Goal: Task Accomplishment & Management: Manage account settings

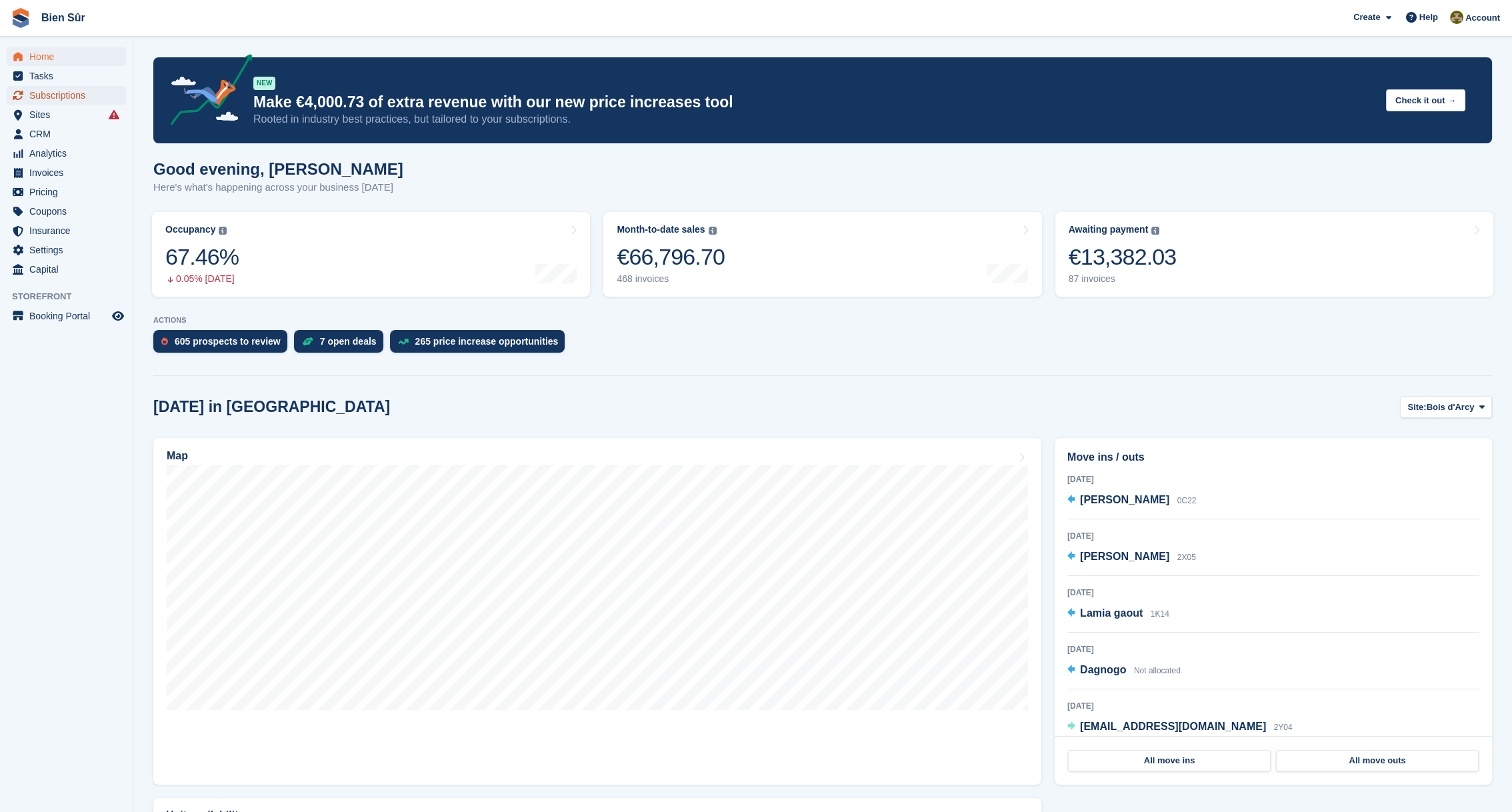
click at [63, 92] on span "Subscriptions" at bounding box center [69, 95] width 80 height 18
click at [59, 95] on span "Subscriptions" at bounding box center [69, 95] width 80 height 18
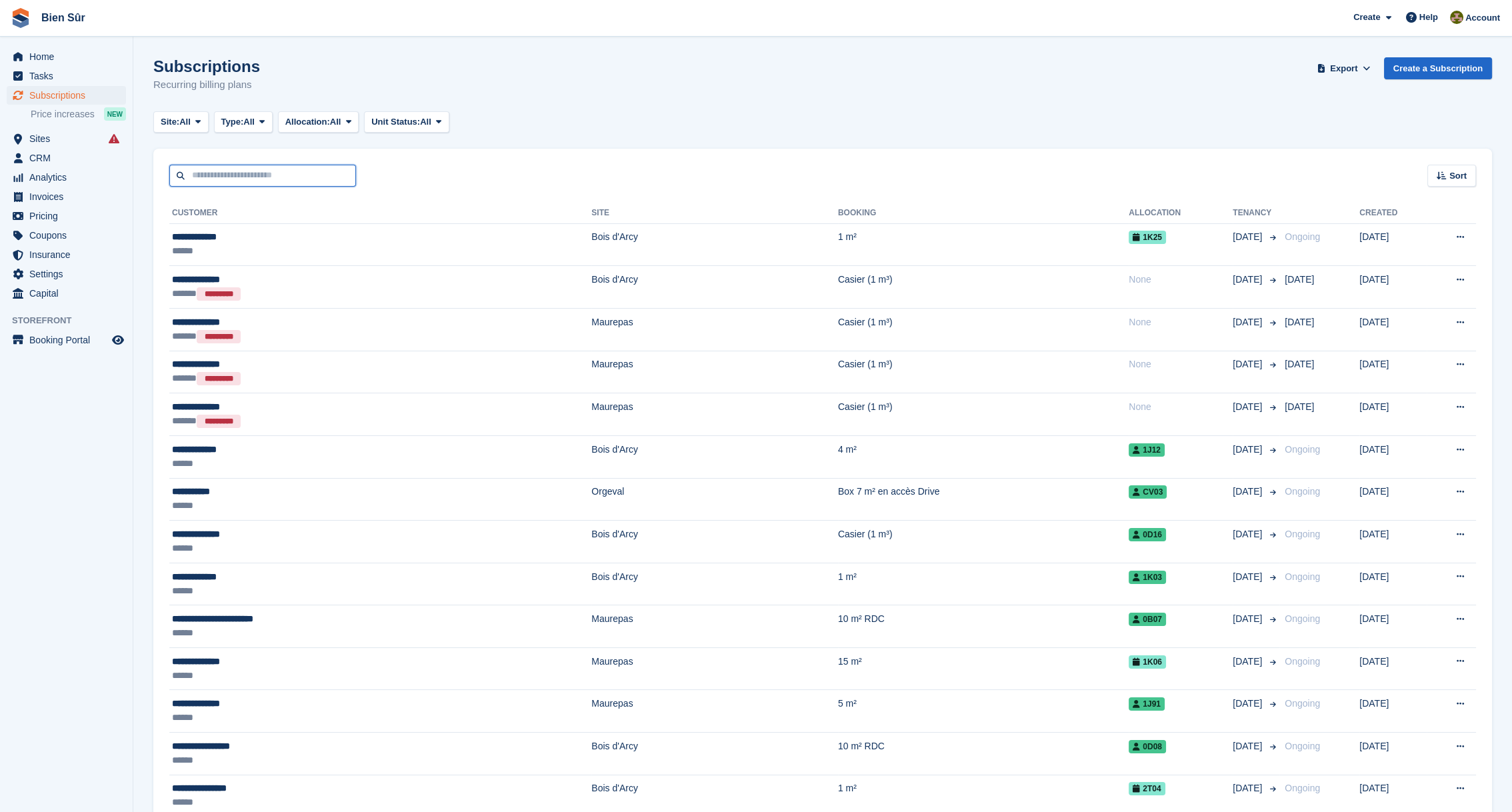
click at [254, 183] on input "text" at bounding box center [263, 175] width 187 height 22
type input "*********"
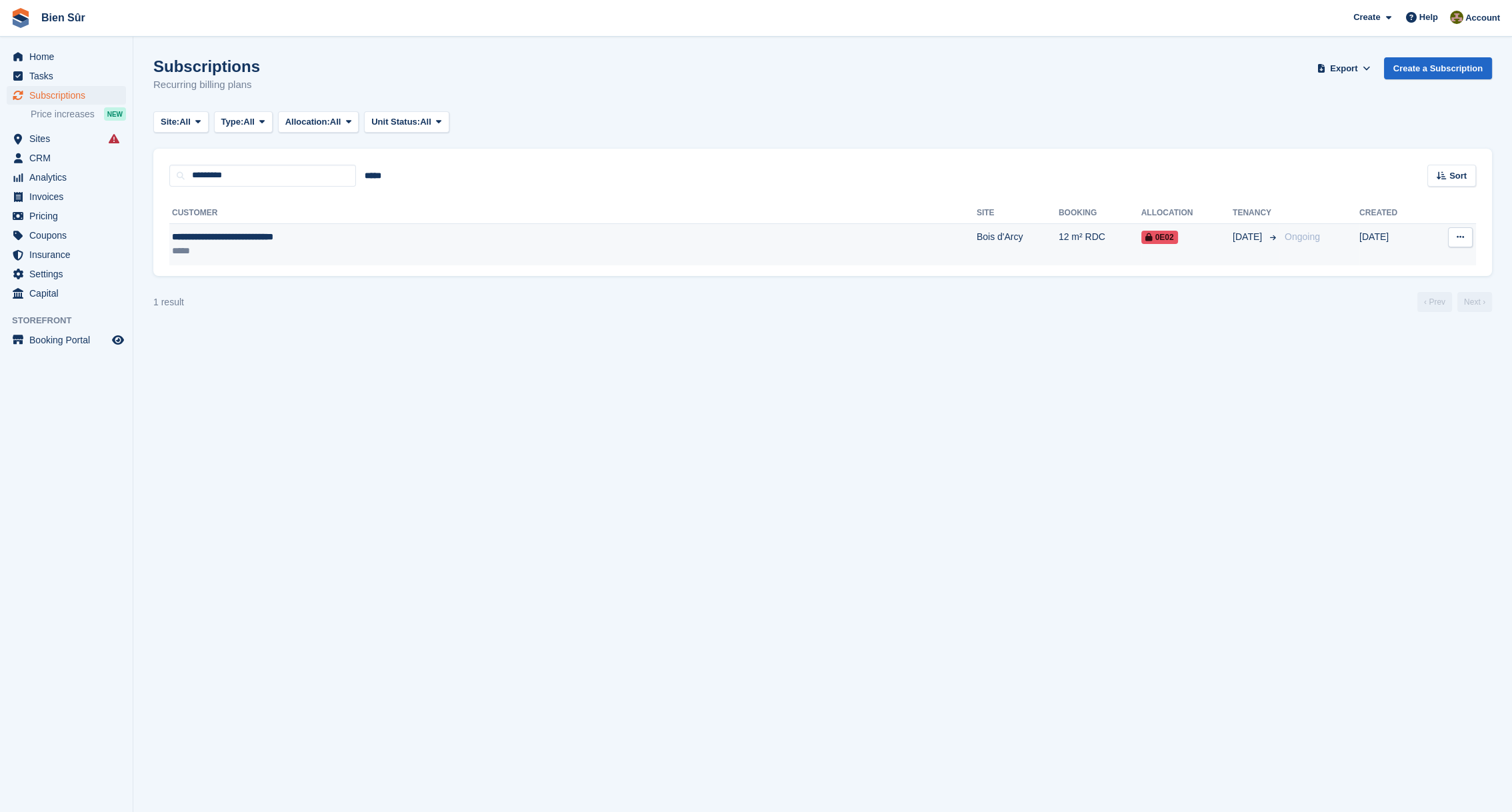
click at [274, 232] on span "**********" at bounding box center [222, 236] width 101 height 9
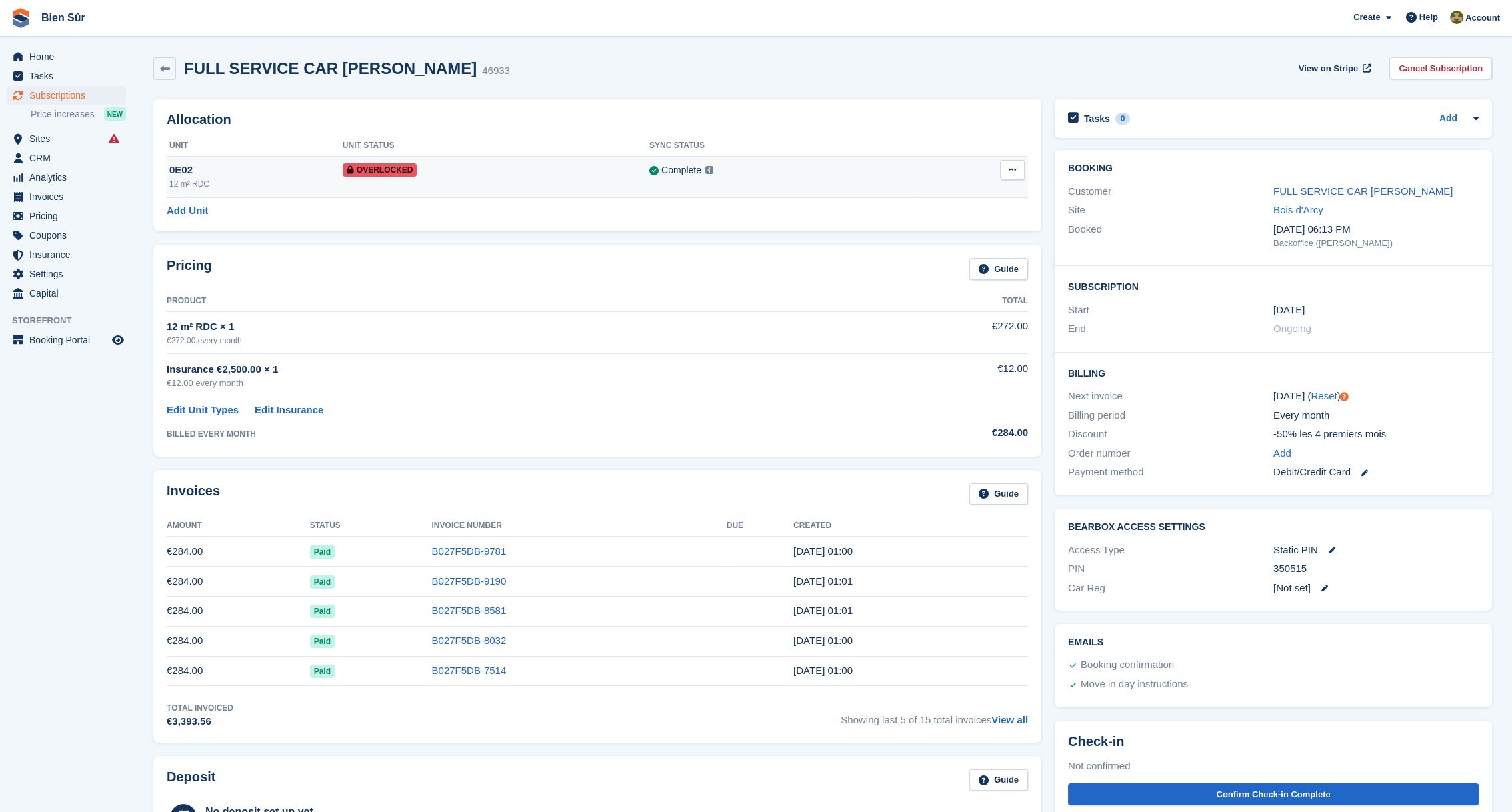
click at [1005, 167] on button at bounding box center [1012, 170] width 25 height 20
click at [928, 200] on p "Remove Overlock" at bounding box center [960, 196] width 116 height 18
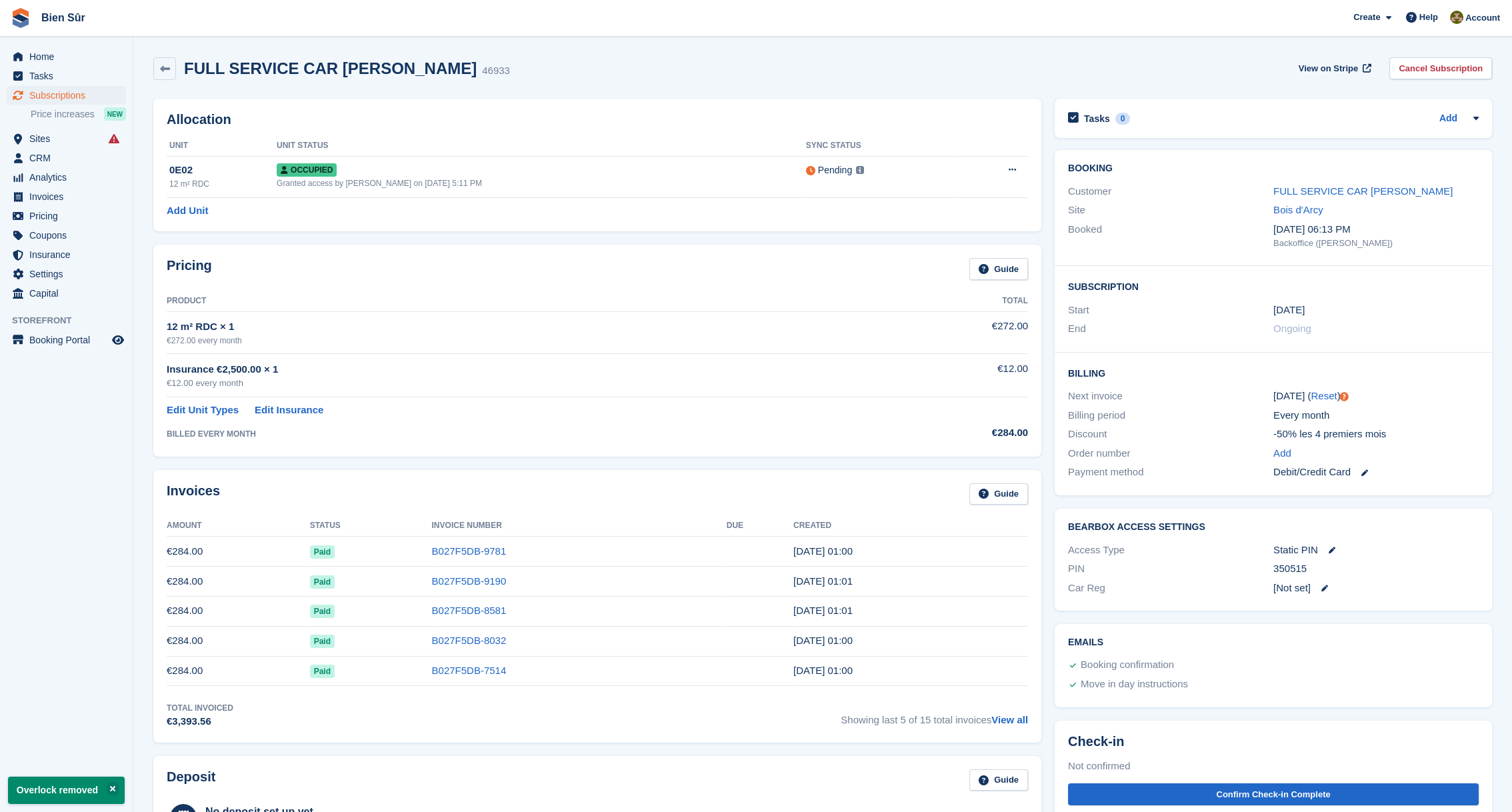
click at [872, 68] on div "FULL SERVICE CAR Panossian Youri 46933 View on Stripe Cancel Subscription" at bounding box center [822, 68] width 1339 height 23
click at [646, 59] on div "FULL SERVICE CAR Panossian Youri 46933 View on Stripe Cancel Subscription" at bounding box center [822, 68] width 1339 height 23
click at [642, 64] on div "FULL SERVICE CAR Panossian Youri 46933 View on Stripe Cancel Subscription" at bounding box center [822, 68] width 1339 height 23
click at [644, 63] on div "FULL SERVICE CAR Panossian Youri 46933 View on Stripe Cancel Subscription" at bounding box center [822, 68] width 1339 height 23
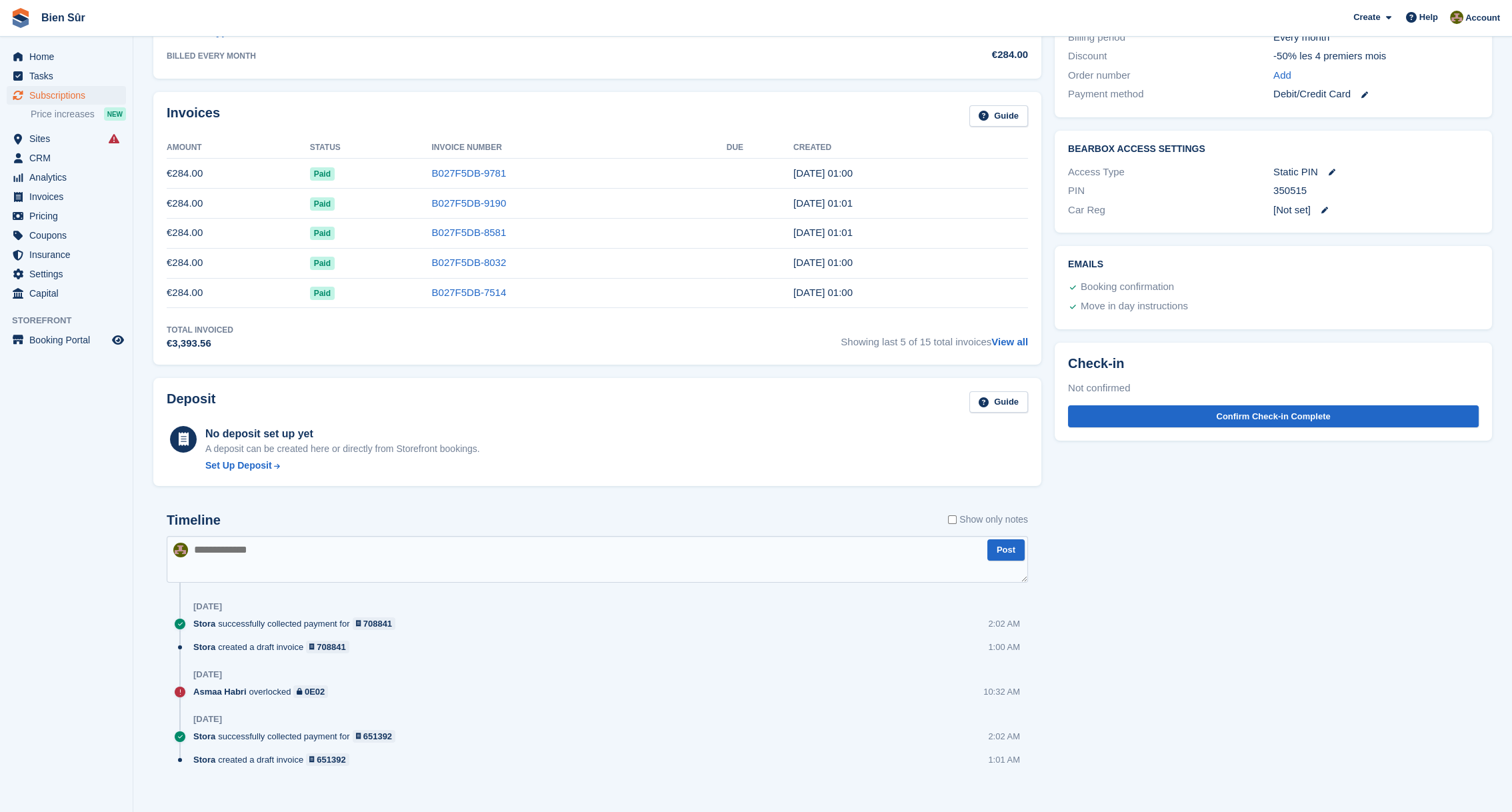
scroll to position [387, 0]
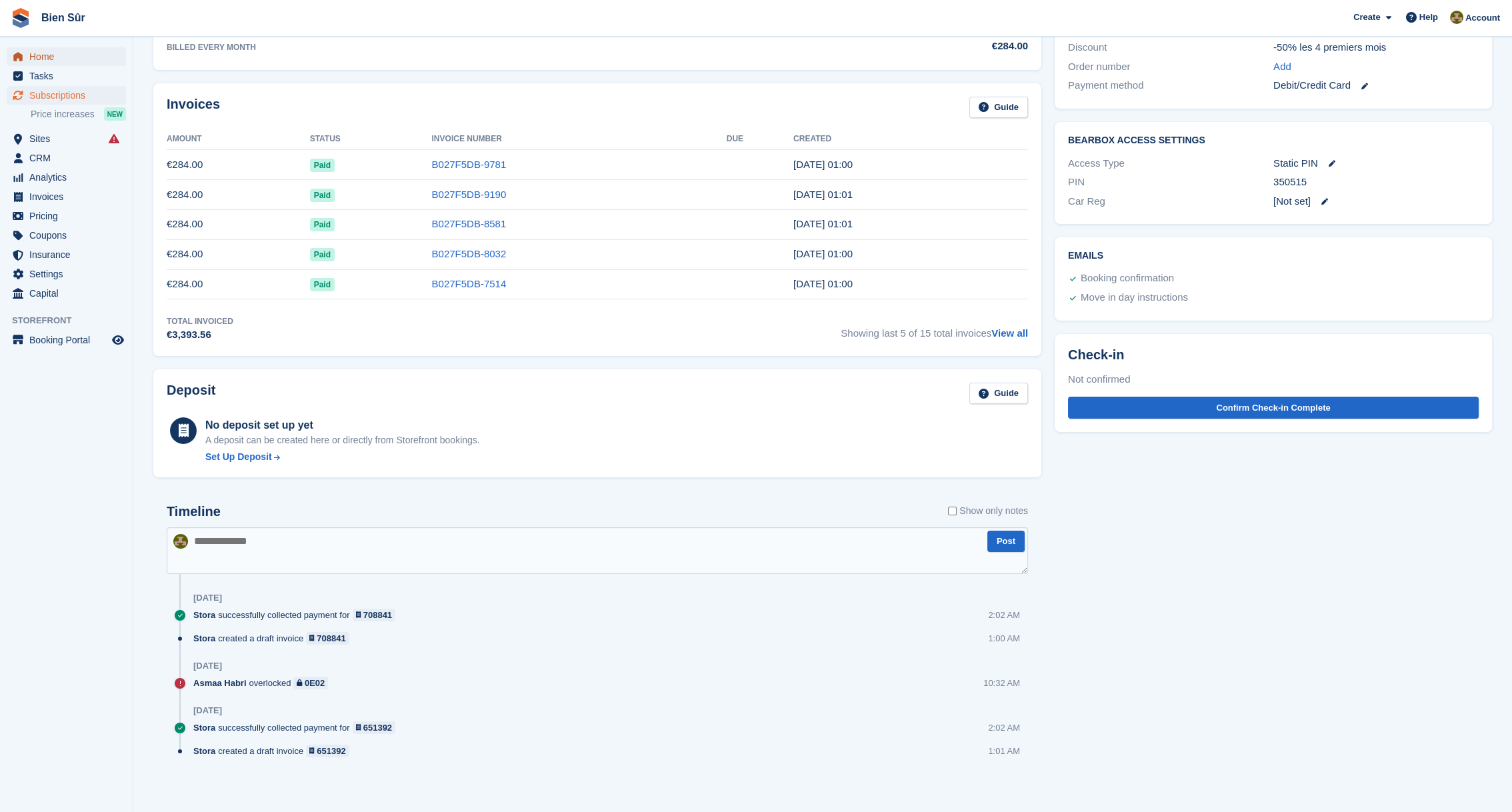
click at [65, 51] on span "Home" at bounding box center [69, 57] width 80 height 18
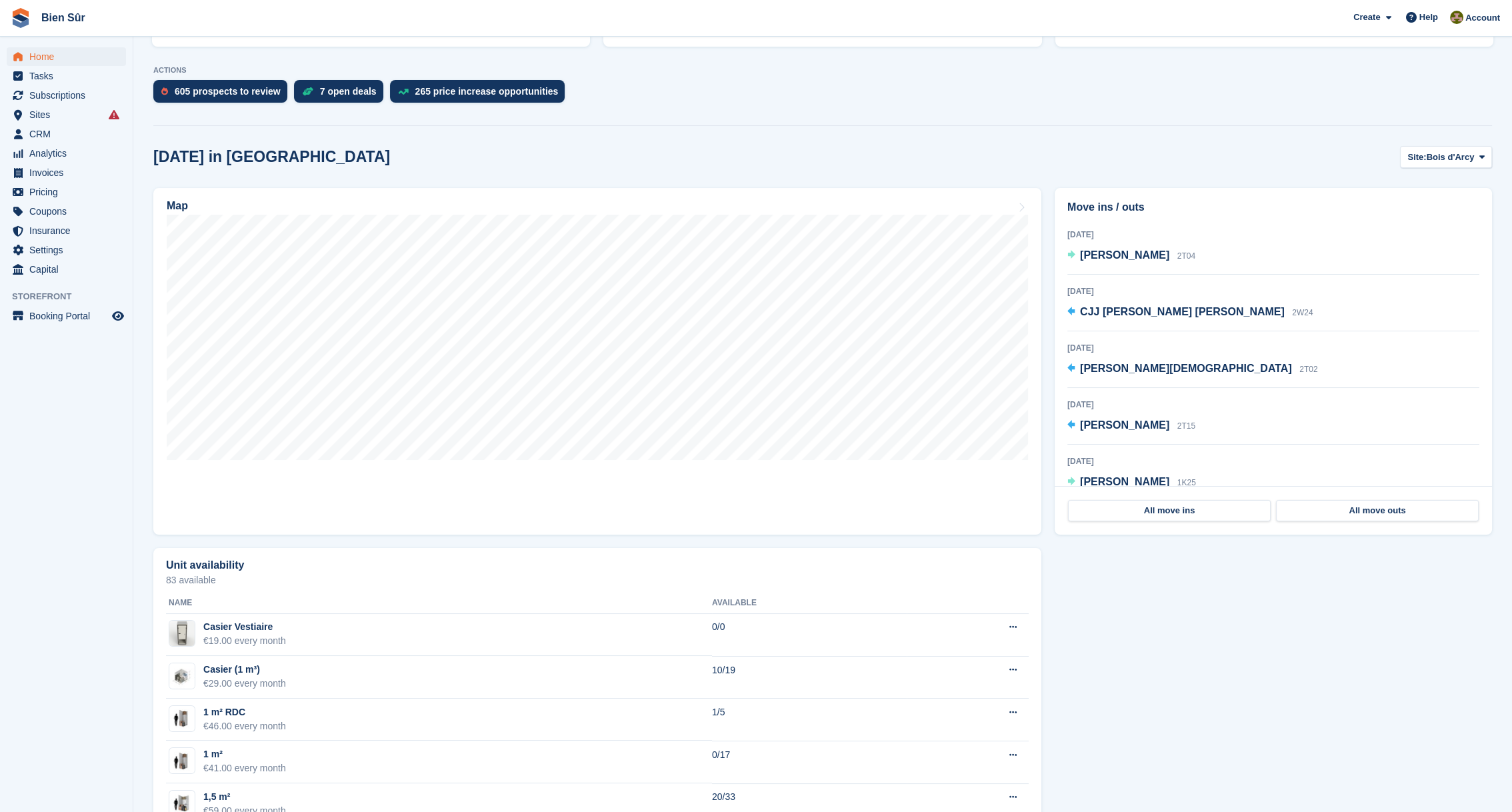
scroll to position [509, 0]
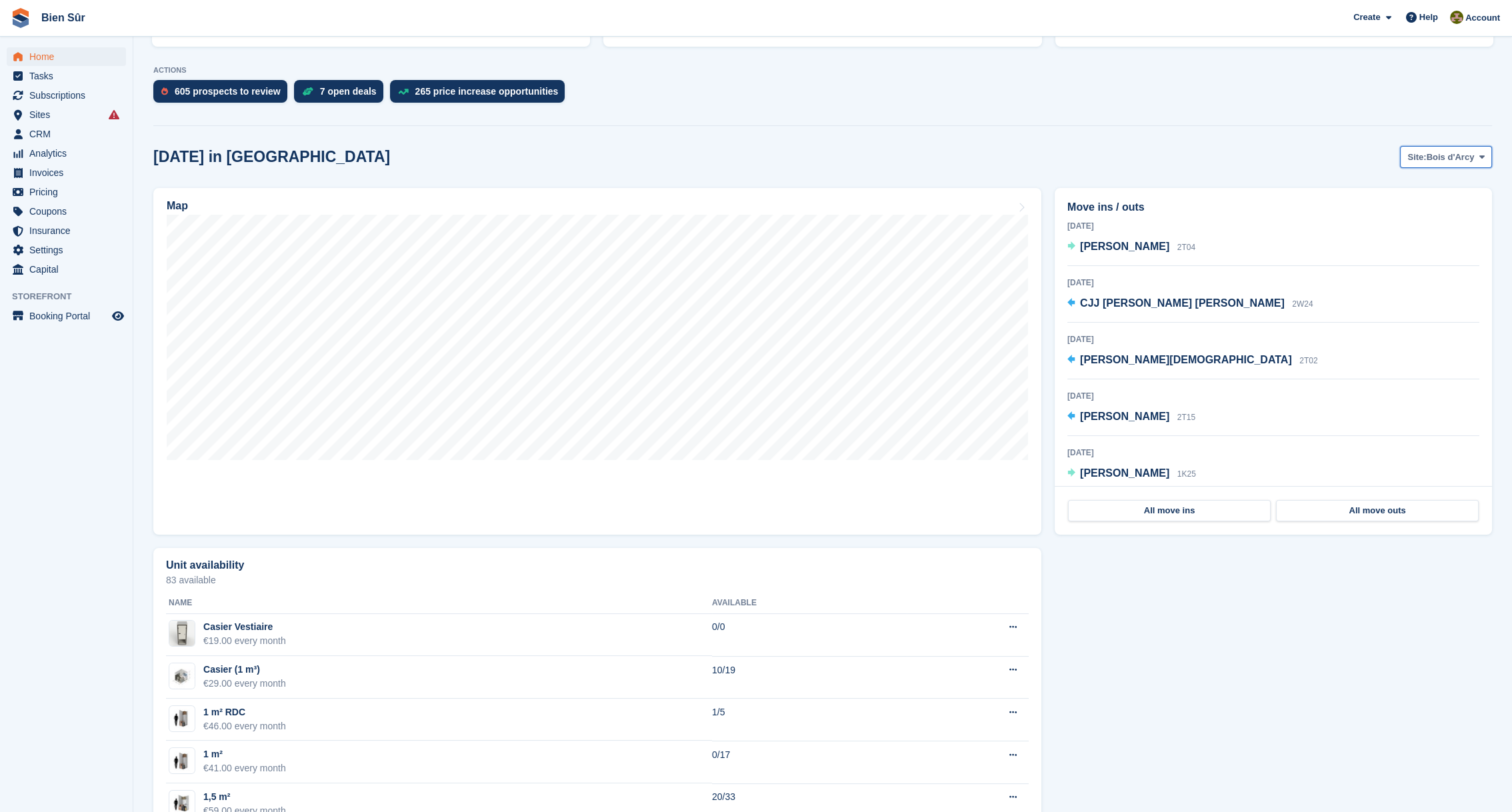
click at [1431, 158] on span "Bois d'Arcy" at bounding box center [1451, 158] width 48 height 13
click at [1387, 214] on link "Maurepas" at bounding box center [1403, 213] width 165 height 24
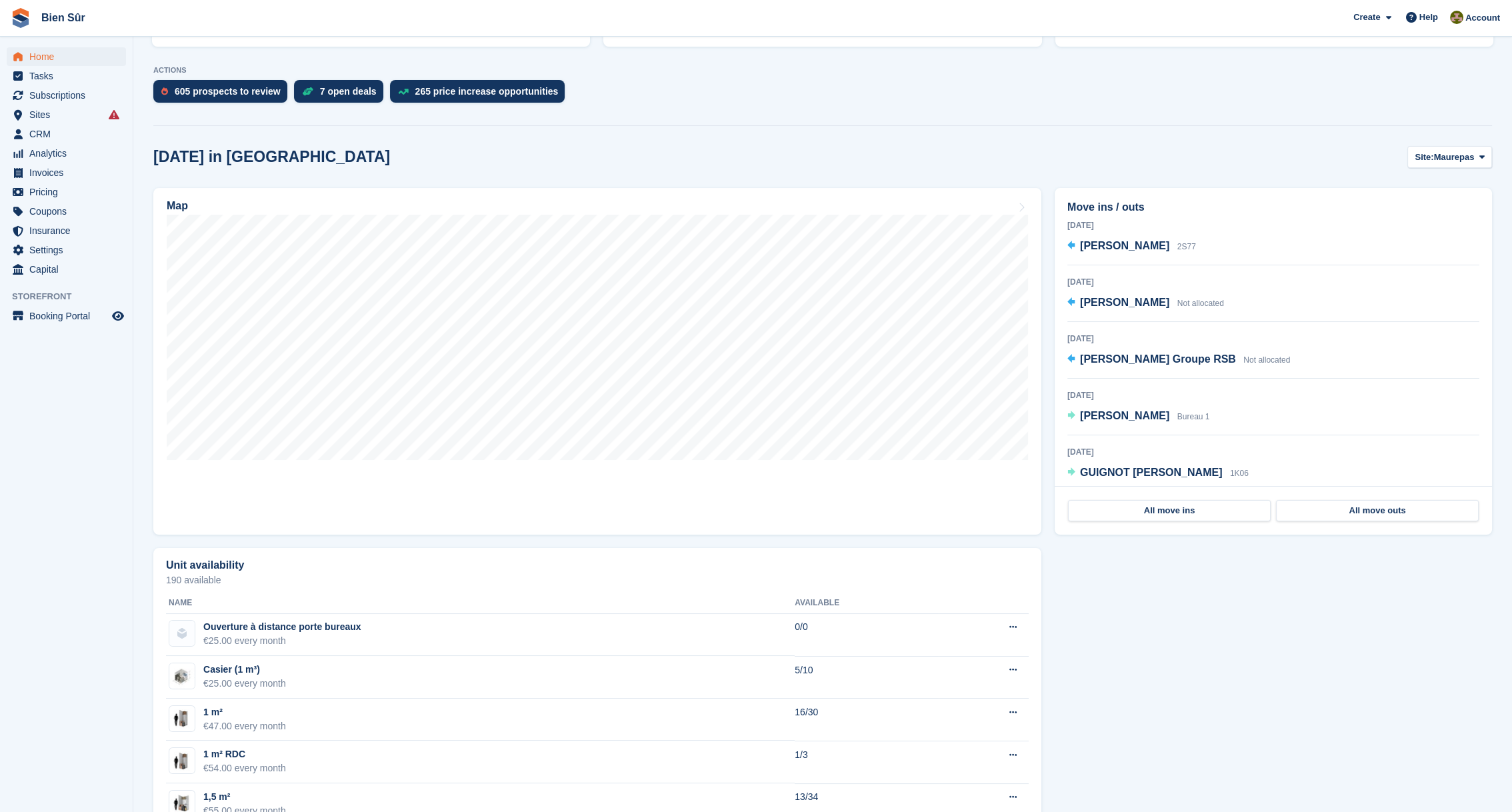
scroll to position [0, 0]
